Goal: Navigation & Orientation: Understand site structure

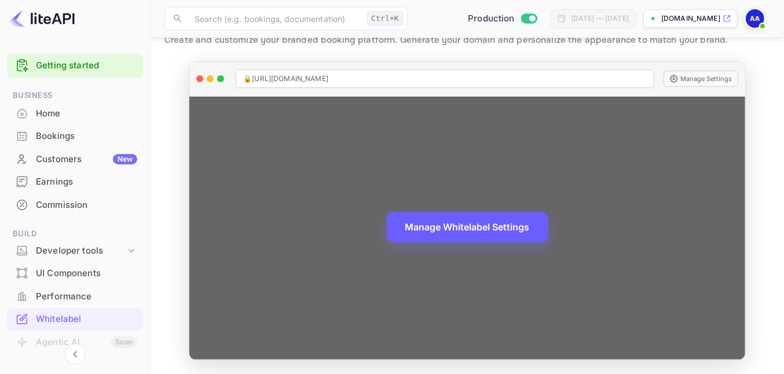
click at [449, 228] on button "Manage Whitelabel Settings" at bounding box center [468, 227] width 162 height 30
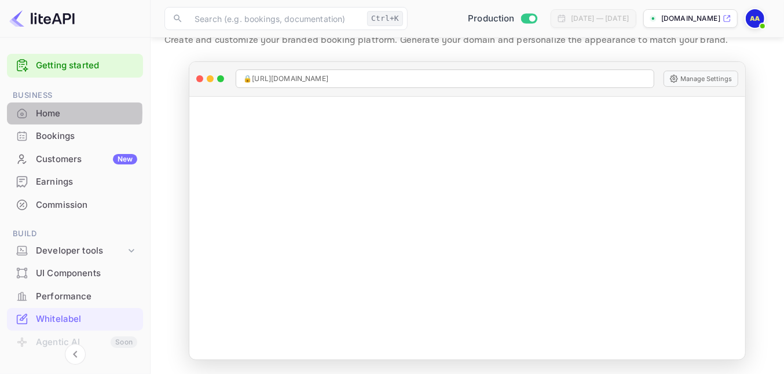
click at [34, 112] on div "Home" at bounding box center [75, 113] width 136 height 23
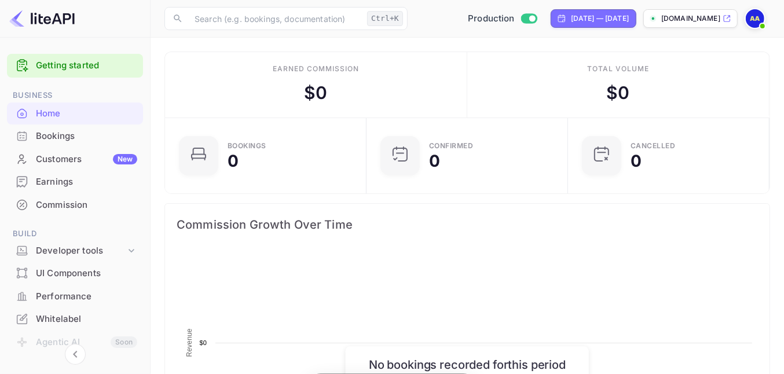
scroll to position [177, 184]
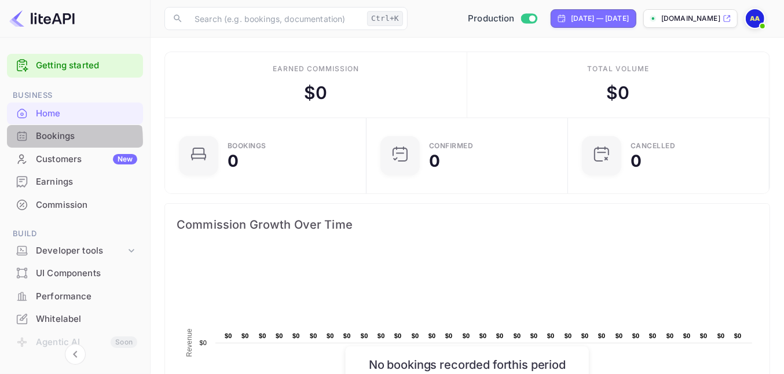
click at [38, 141] on div "Bookings" at bounding box center [86, 136] width 101 height 13
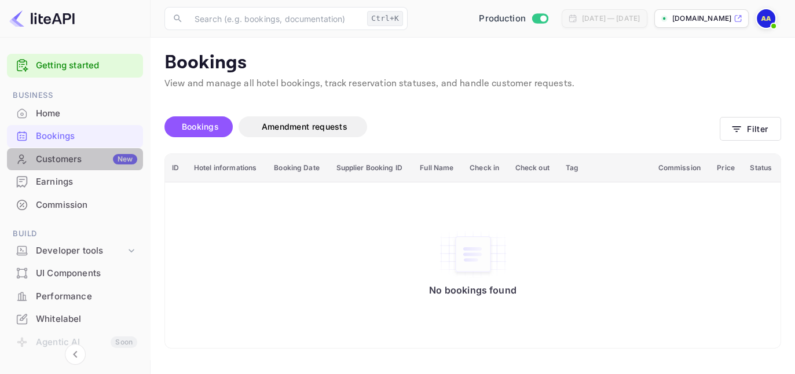
click at [65, 152] on div "Customers New" at bounding box center [75, 159] width 136 height 23
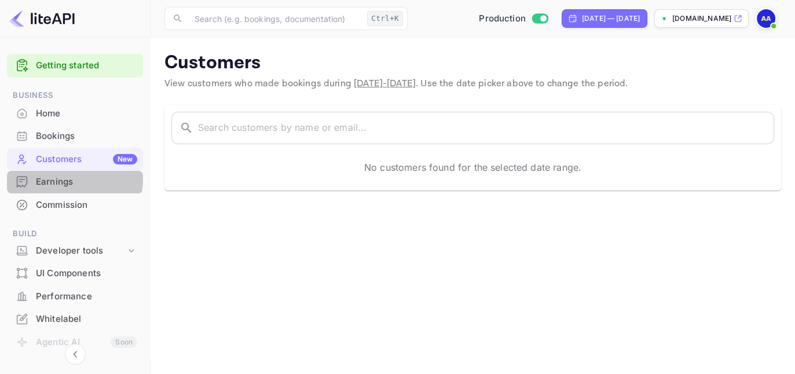
click at [57, 178] on div "Earnings" at bounding box center [86, 181] width 101 height 13
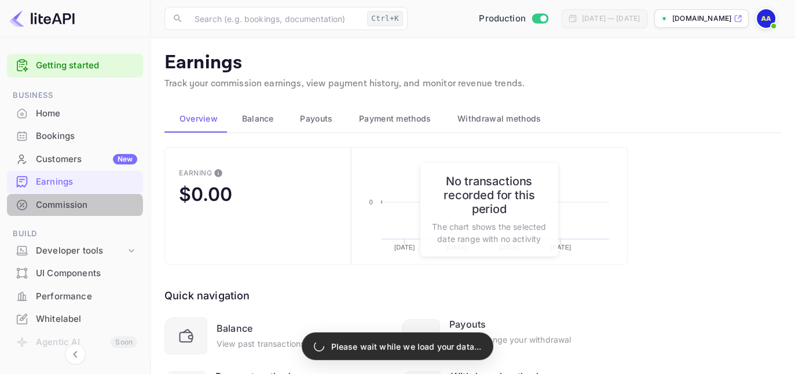
click at [57, 205] on div "Commission" at bounding box center [86, 205] width 101 height 13
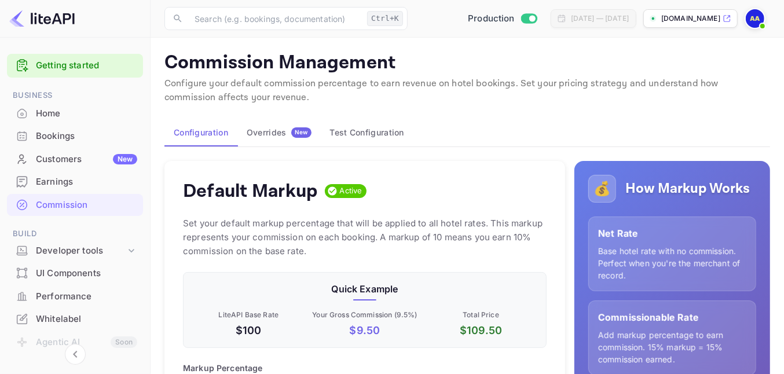
scroll to position [195, 353]
click at [62, 175] on div "Earnings" at bounding box center [86, 181] width 101 height 13
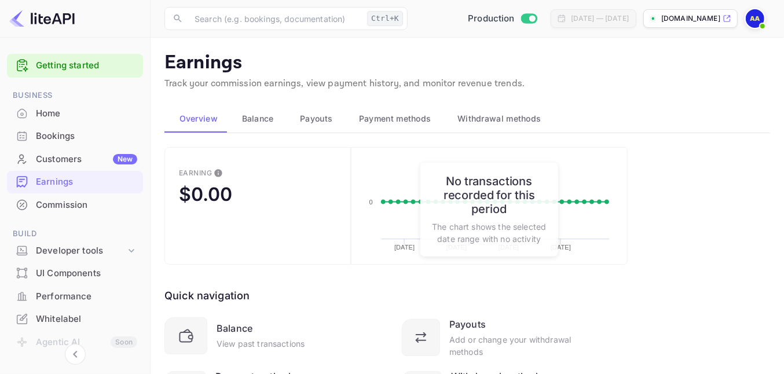
click at [493, 223] on p "The chart shows the selected date range with no activity" at bounding box center [489, 233] width 115 height 24
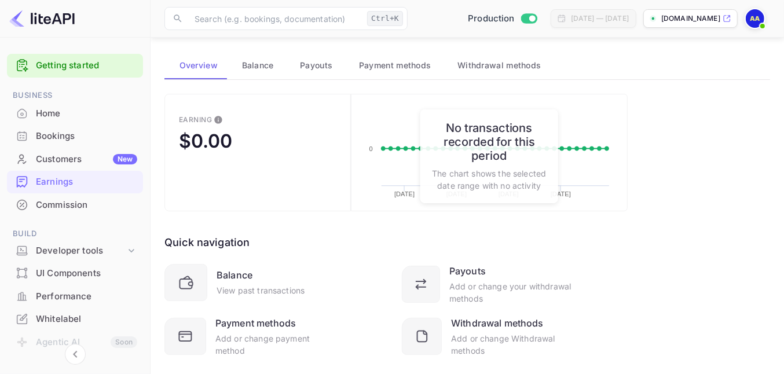
scroll to position [78, 0]
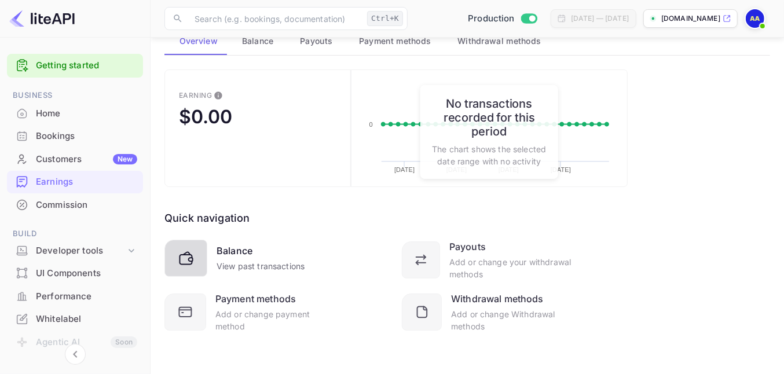
click at [228, 253] on div "Balance" at bounding box center [235, 251] width 36 height 14
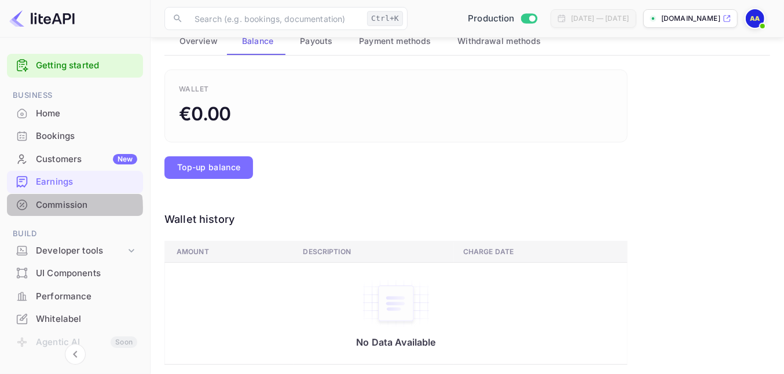
click at [52, 207] on div "Commission" at bounding box center [86, 205] width 101 height 13
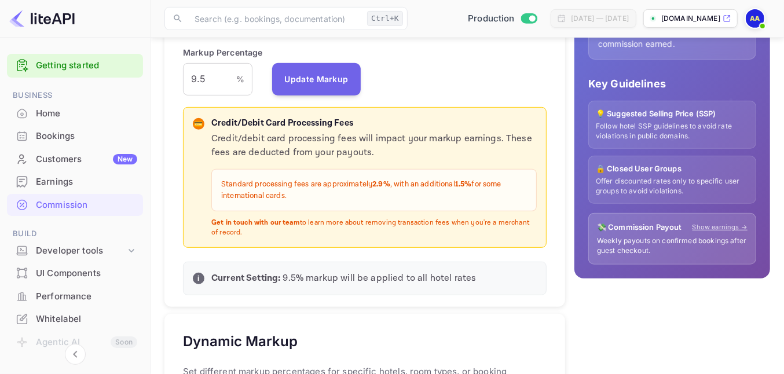
scroll to position [289, 0]
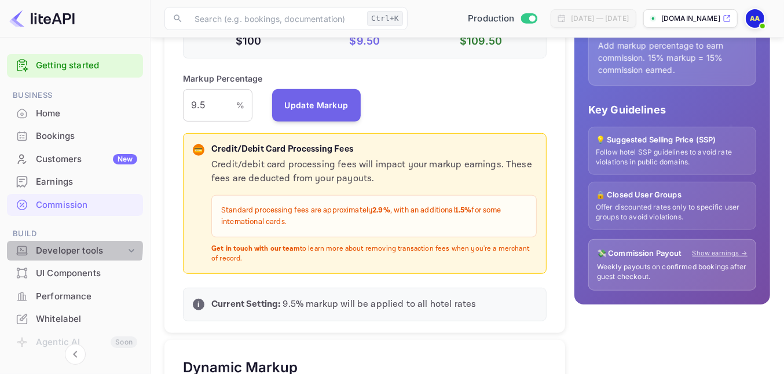
click at [66, 246] on div "Developer tools" at bounding box center [81, 250] width 90 height 13
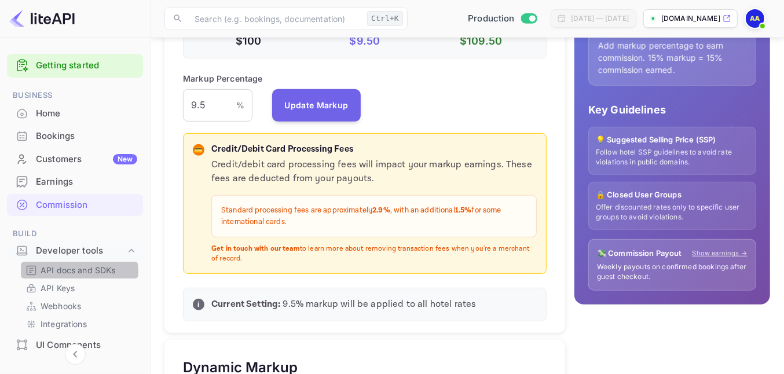
click at [77, 273] on p "API docs and SDKs" at bounding box center [78, 270] width 75 height 12
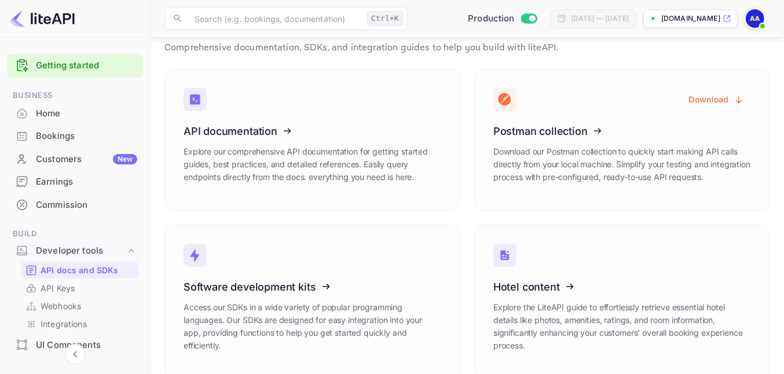
scroll to position [54, 0]
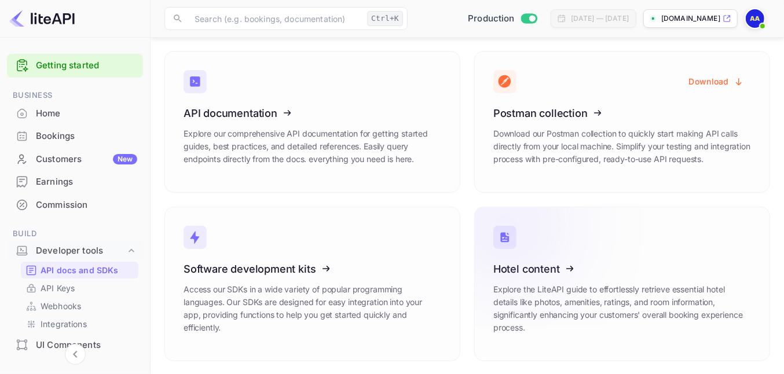
click at [525, 269] on icon at bounding box center [565, 266] width 180 height 119
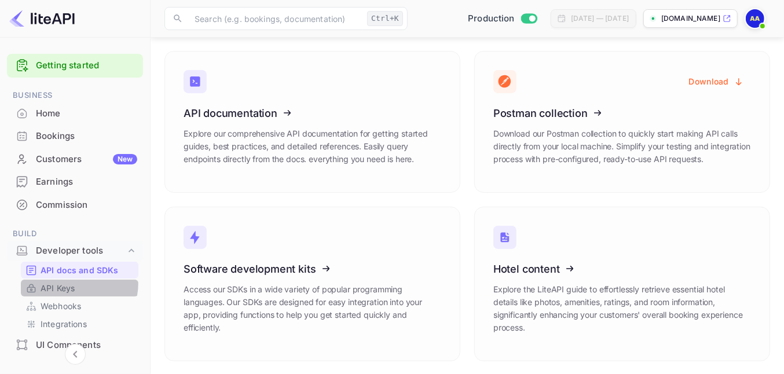
click at [51, 282] on p "API Keys" at bounding box center [58, 288] width 34 height 12
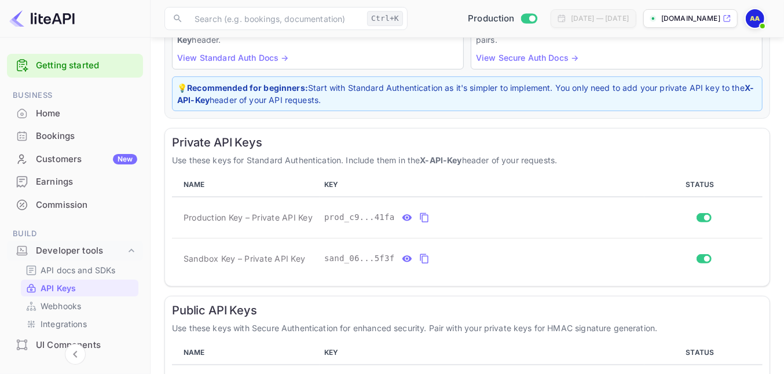
scroll to position [145, 0]
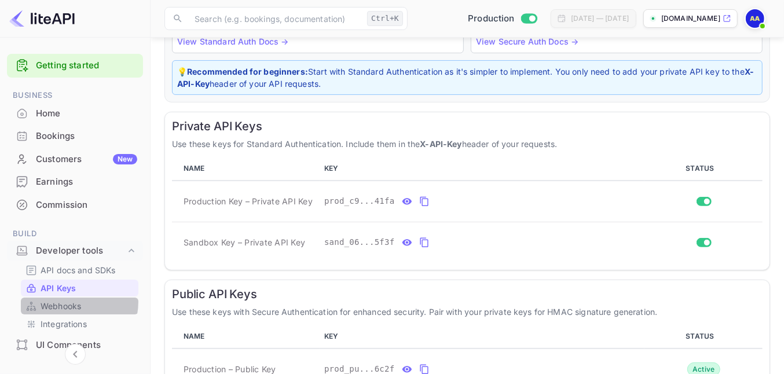
click at [67, 302] on p "Webhooks" at bounding box center [61, 306] width 41 height 12
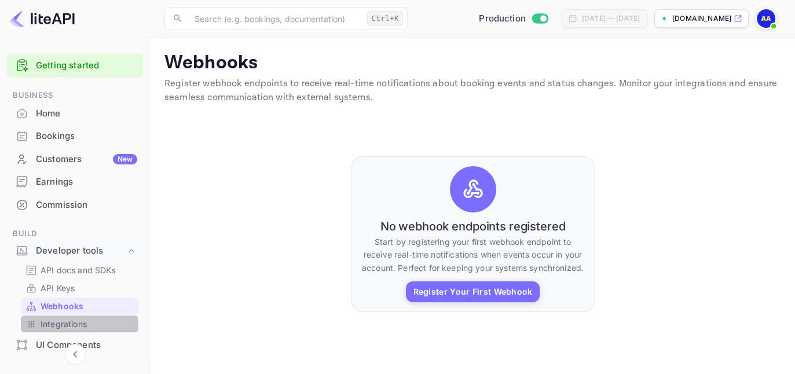
click at [61, 326] on p "Integrations" at bounding box center [64, 324] width 46 height 12
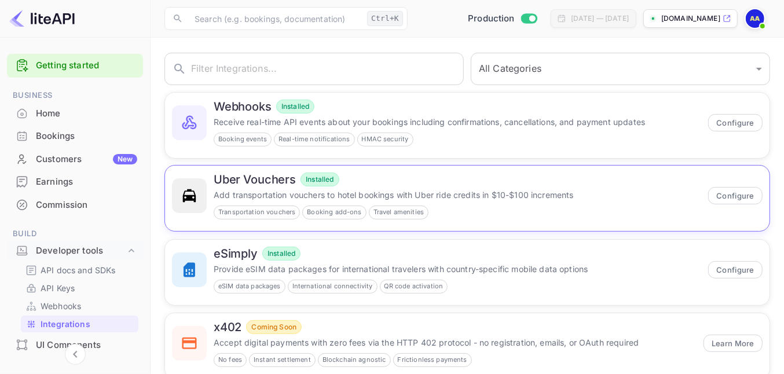
scroll to position [72, 0]
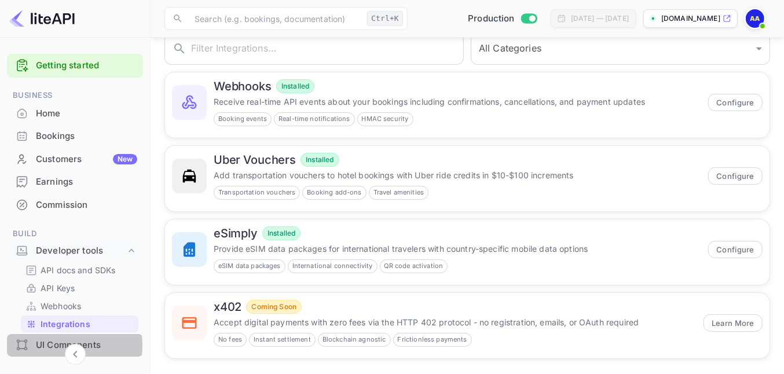
click at [50, 345] on div "UI Components" at bounding box center [86, 345] width 101 height 13
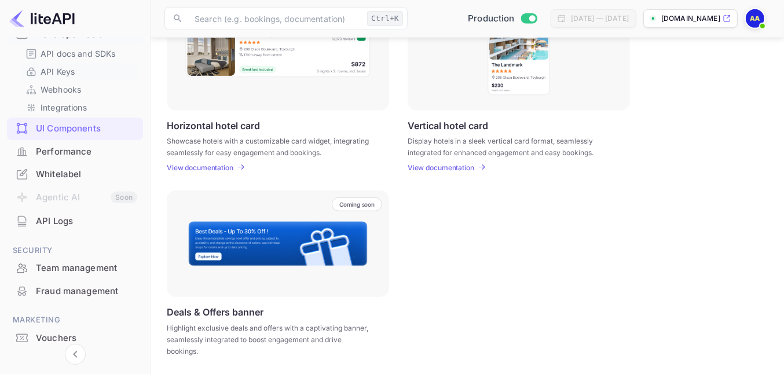
scroll to position [217, 0]
click at [57, 149] on div "Performance" at bounding box center [86, 151] width 101 height 13
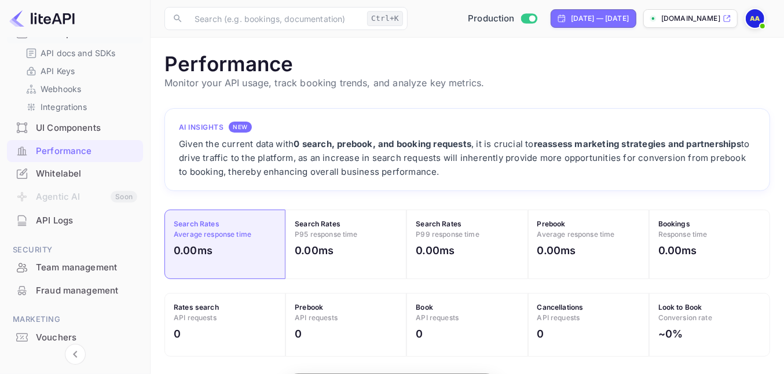
scroll to position [287, 595]
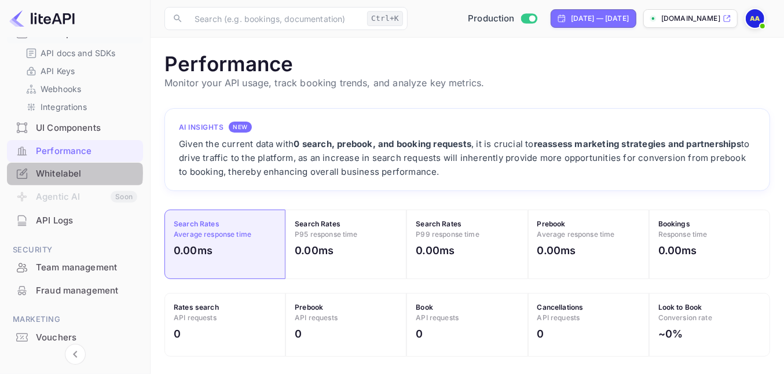
click at [62, 173] on div "Whitelabel" at bounding box center [86, 173] width 101 height 13
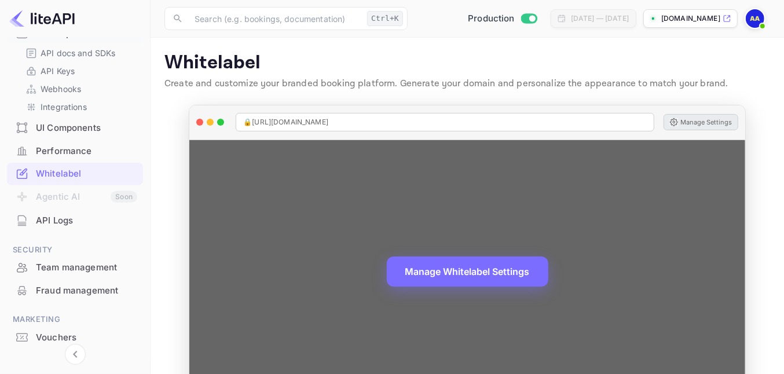
click at [699, 122] on button "Manage Settings" at bounding box center [700, 122] width 75 height 16
